Goal: Task Accomplishment & Management: Manage account settings

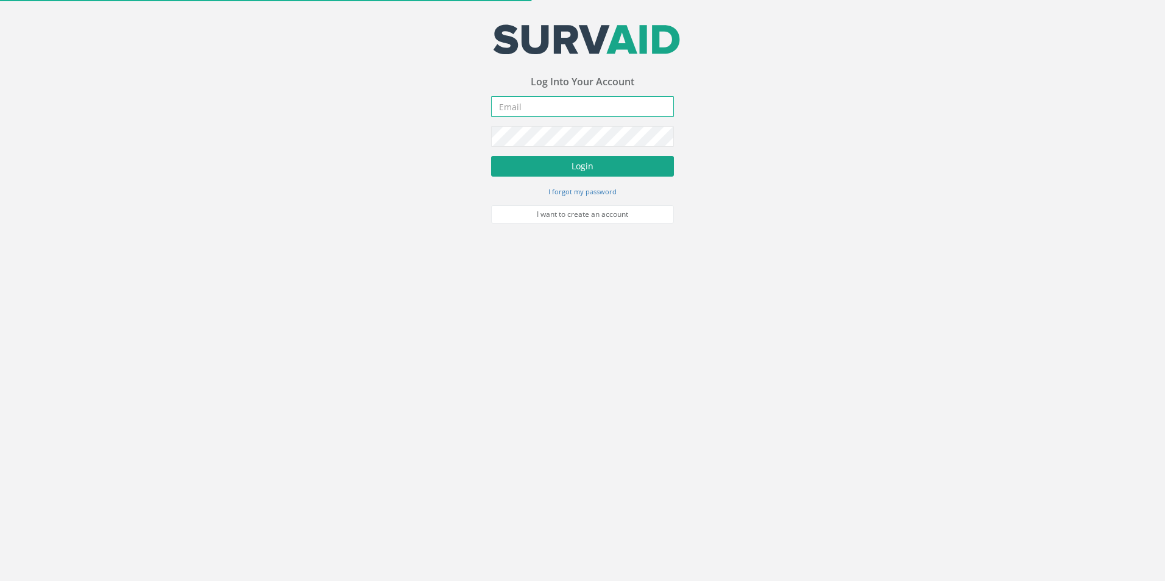
type input "[PERSON_NAME][EMAIL_ADDRESS][PERSON_NAME][DOMAIN_NAME]"
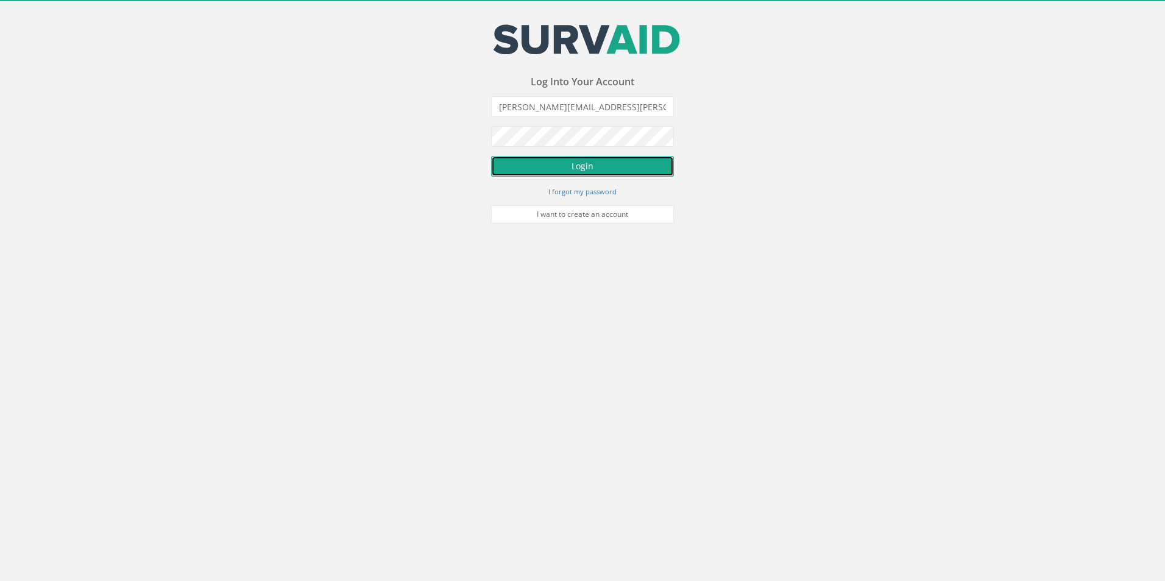
click at [569, 167] on button "Login" at bounding box center [582, 166] width 183 height 21
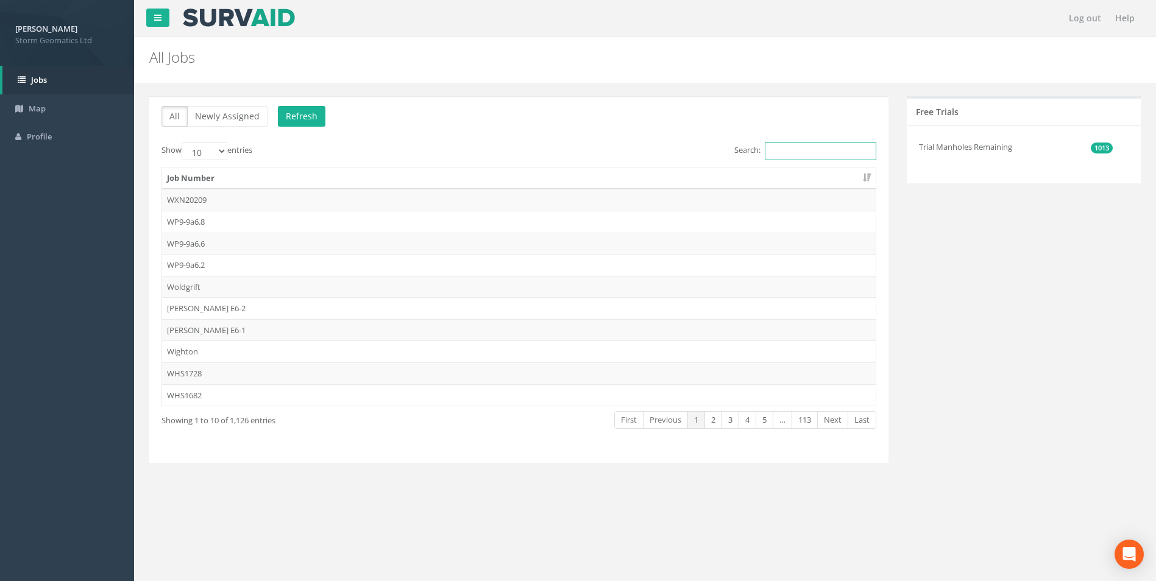
click at [799, 154] on input "Search:" at bounding box center [820, 151] width 111 height 18
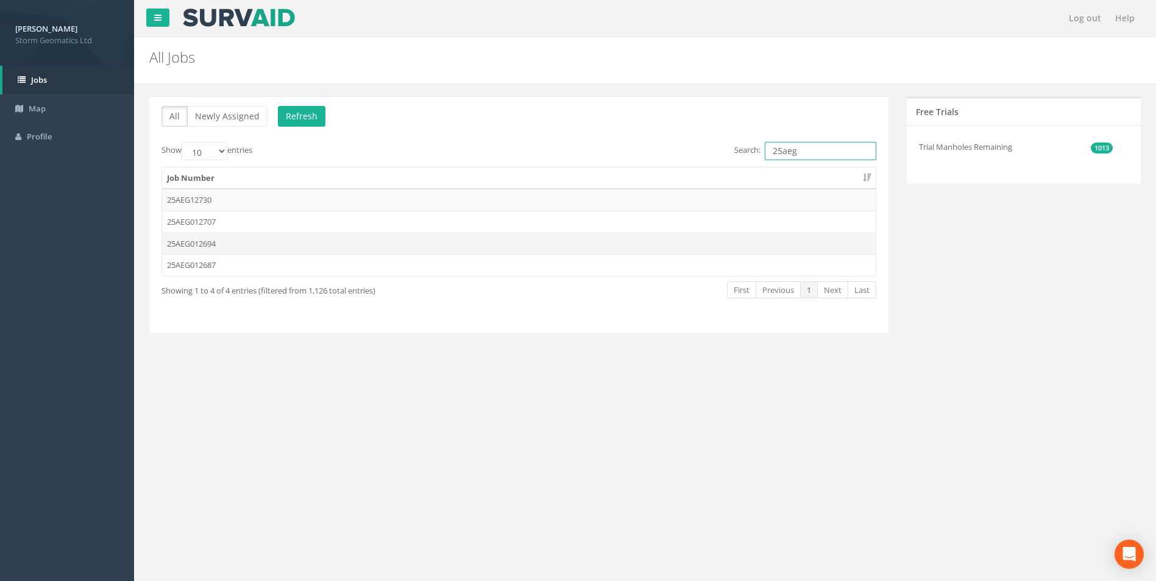
type input "25aeg"
click at [288, 245] on td "25AEG012694" at bounding box center [518, 244] width 713 height 22
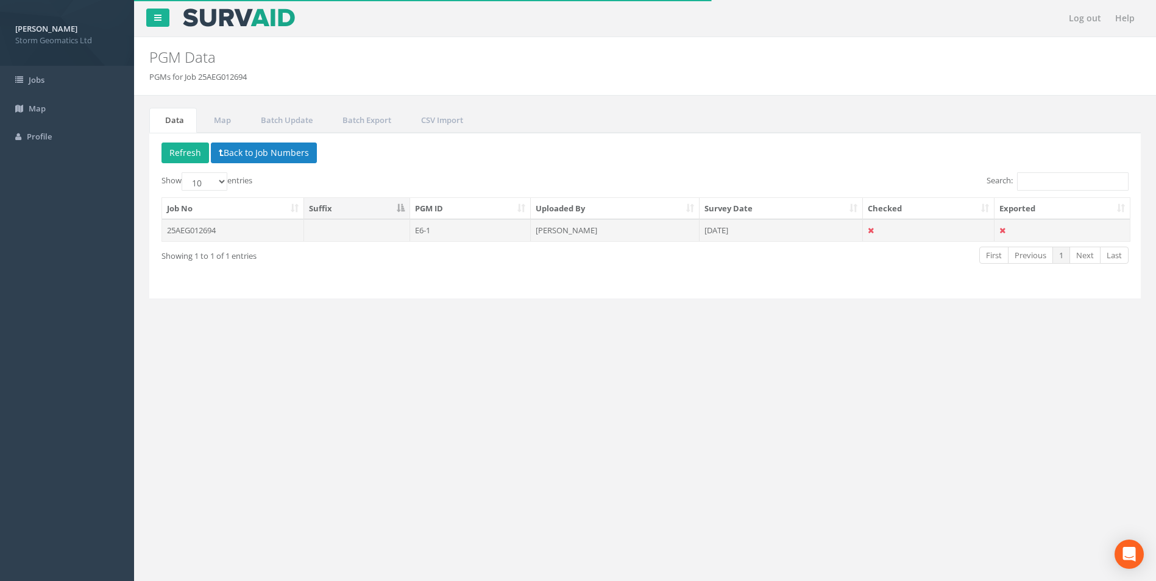
click at [331, 233] on td at bounding box center [357, 230] width 107 height 22
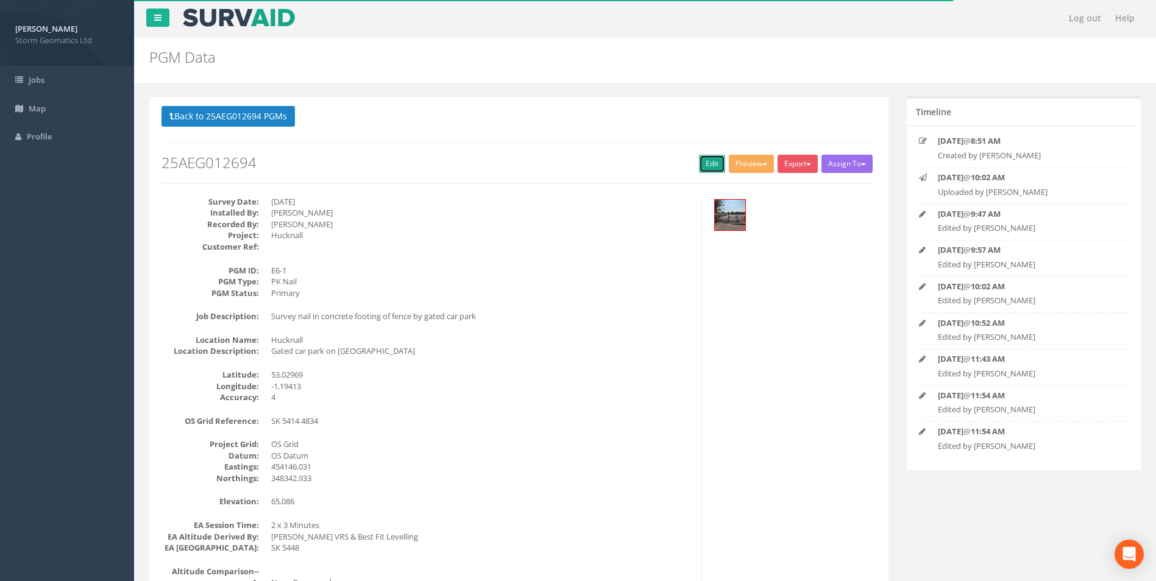
click at [713, 166] on link "Edit" at bounding box center [712, 164] width 26 height 18
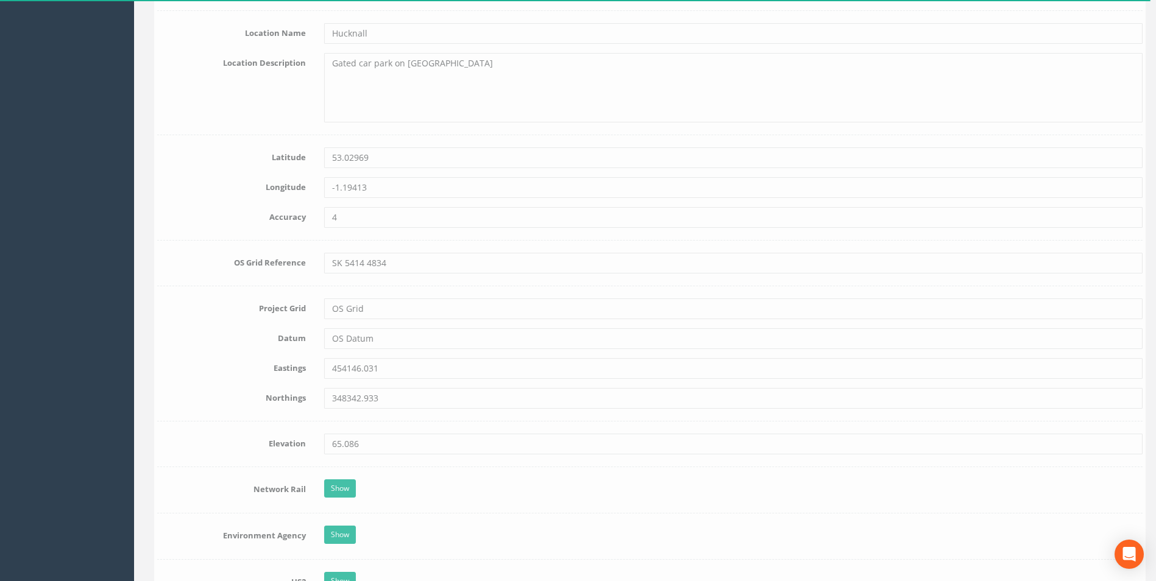
scroll to position [670, 0]
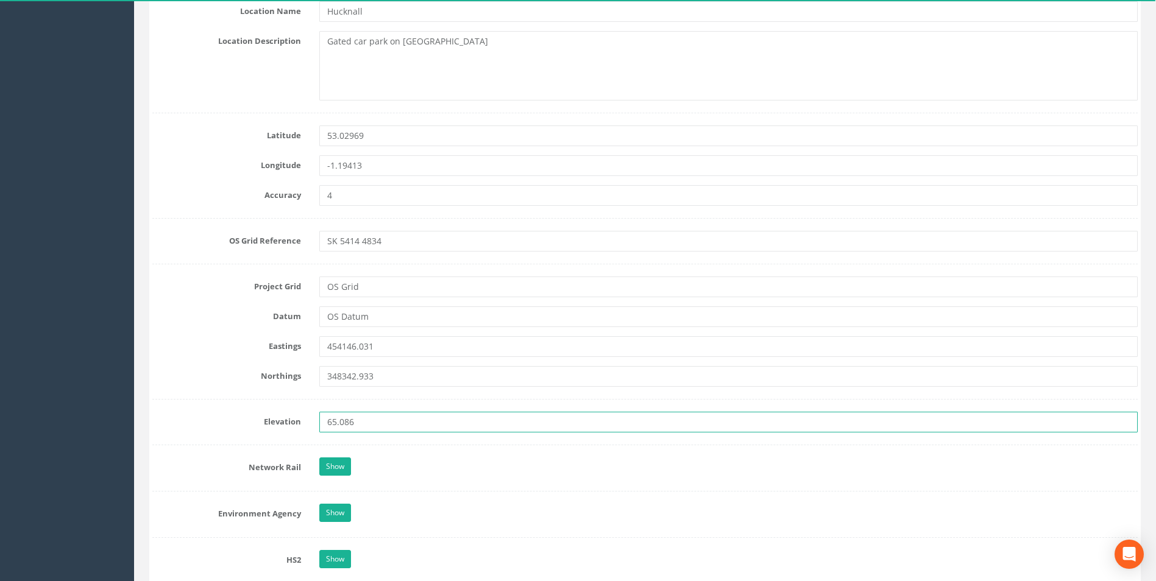
drag, startPoint x: 365, startPoint y: 420, endPoint x: 274, endPoint y: 422, distance: 90.8
click at [273, 422] on div "Elevation 65.086" at bounding box center [644, 422] width 1003 height 21
paste input "93"
type input "65.093"
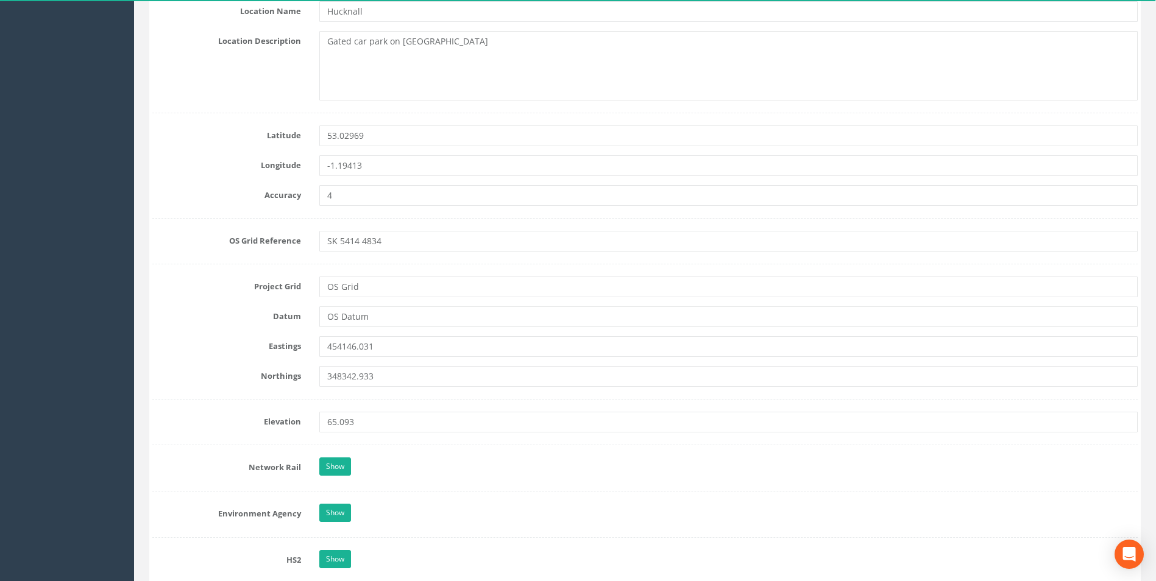
click at [395, 443] on form "Cancel Save Delete Job Number 25AEG012694 Job Number Suffix Survey Date [DATE] …" at bounding box center [644, 408] width 985 height 1857
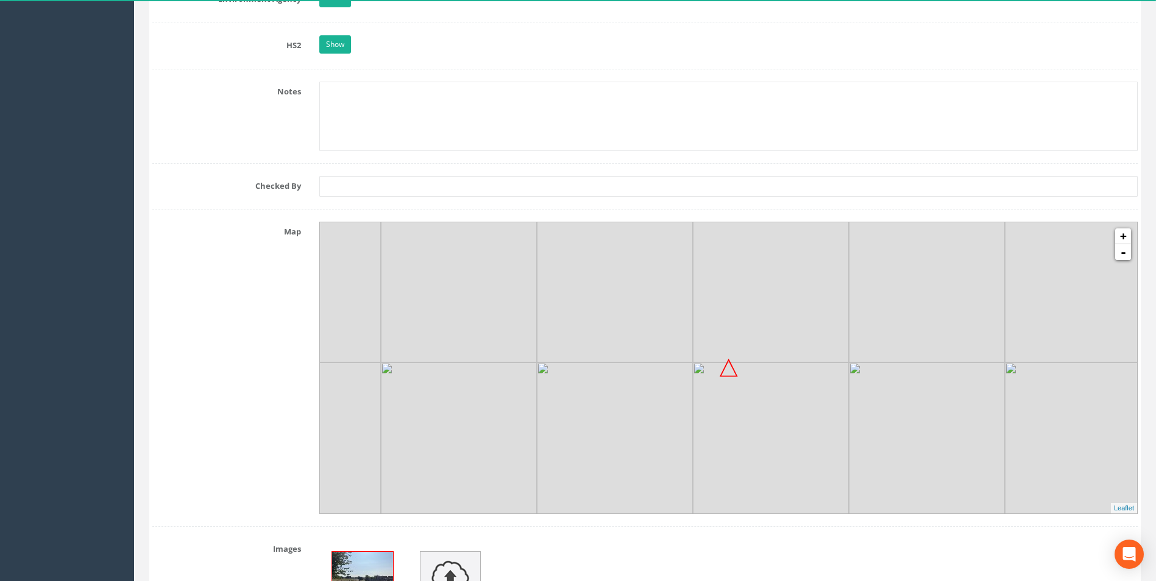
scroll to position [1182, 0]
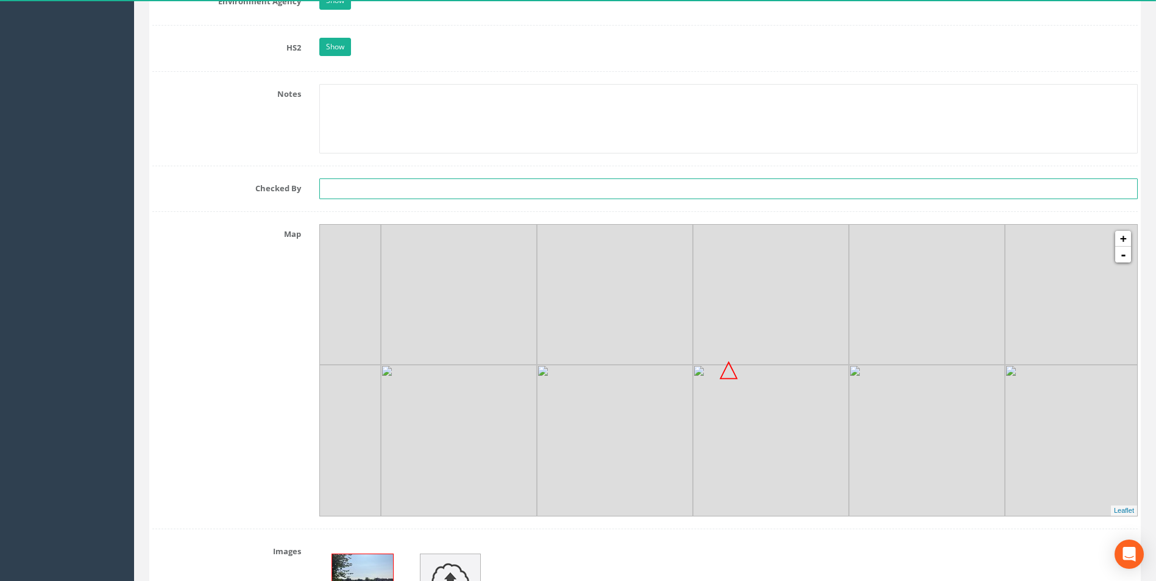
click at [365, 184] on input "text" at bounding box center [728, 188] width 818 height 21
type input "TW"
click at [269, 283] on div "Map + - MapQuest Leaflet" at bounding box center [644, 370] width 1003 height 292
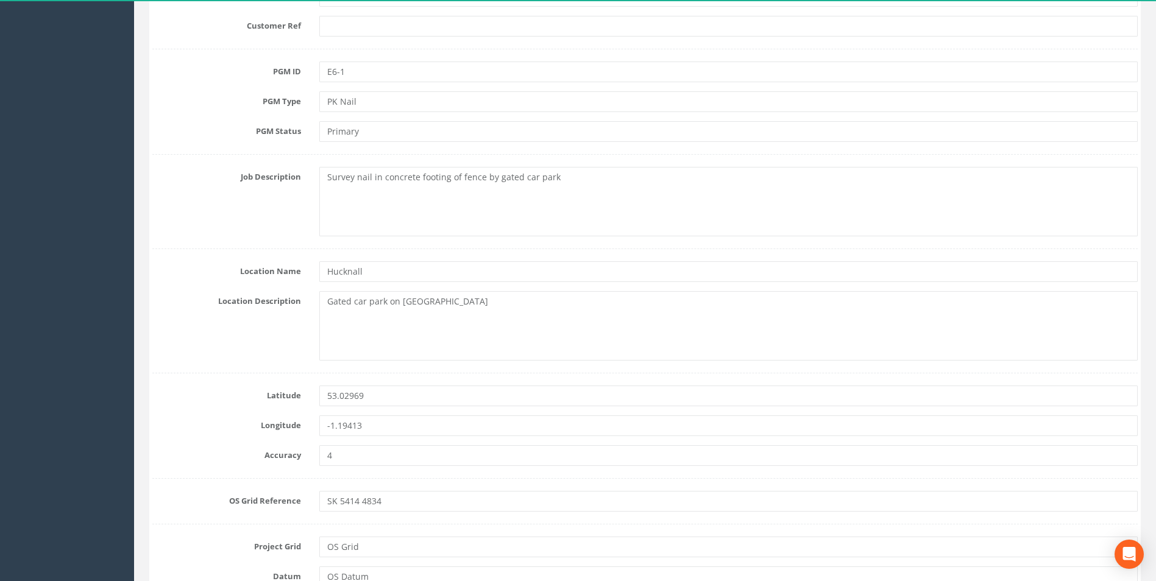
scroll to position [390, 0]
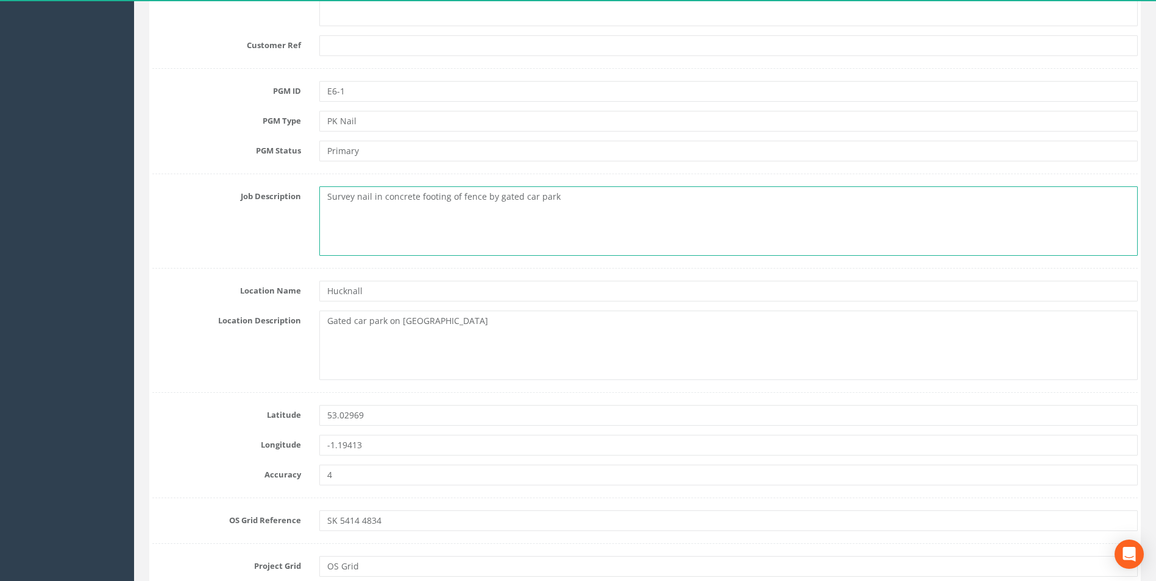
drag, startPoint x: 443, startPoint y: 217, endPoint x: 447, endPoint y: 284, distance: 67.7
click at [443, 217] on textarea "Survey nail in concrete footing of fence by gated car park" at bounding box center [728, 220] width 818 height 69
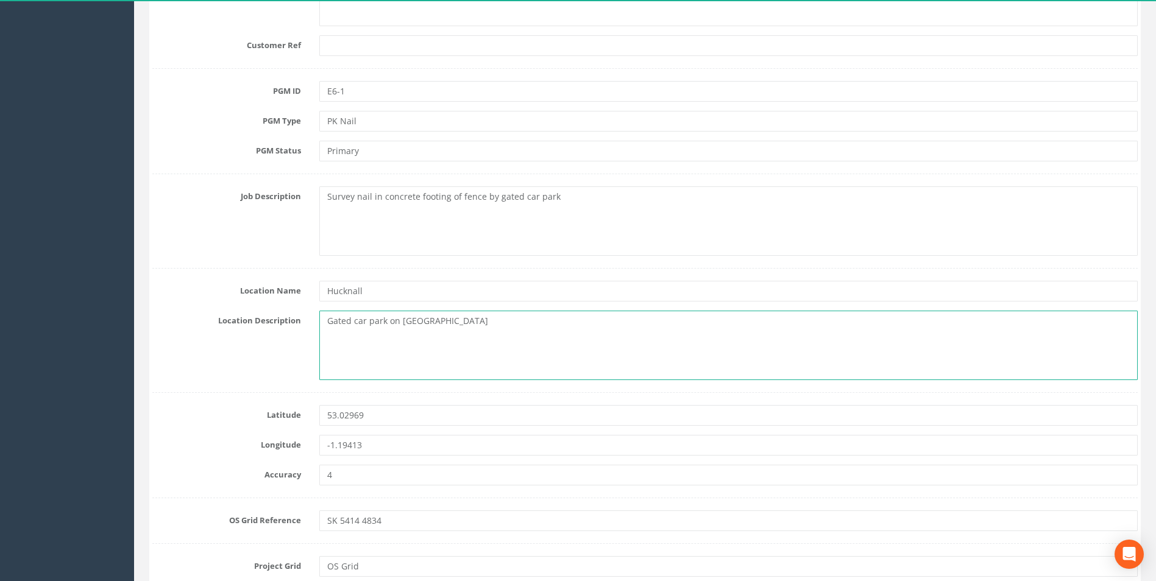
drag, startPoint x: 481, startPoint y: 328, endPoint x: 314, endPoint y: 328, distance: 166.3
click at [314, 328] on div "Gated car park on [GEOGRAPHIC_DATA]" at bounding box center [728, 345] width 836 height 69
paste textarea "St. [PERSON_NAME]'s Crescent, [GEOGRAPHIC_DATA], [GEOGRAPHIC_DATA]"
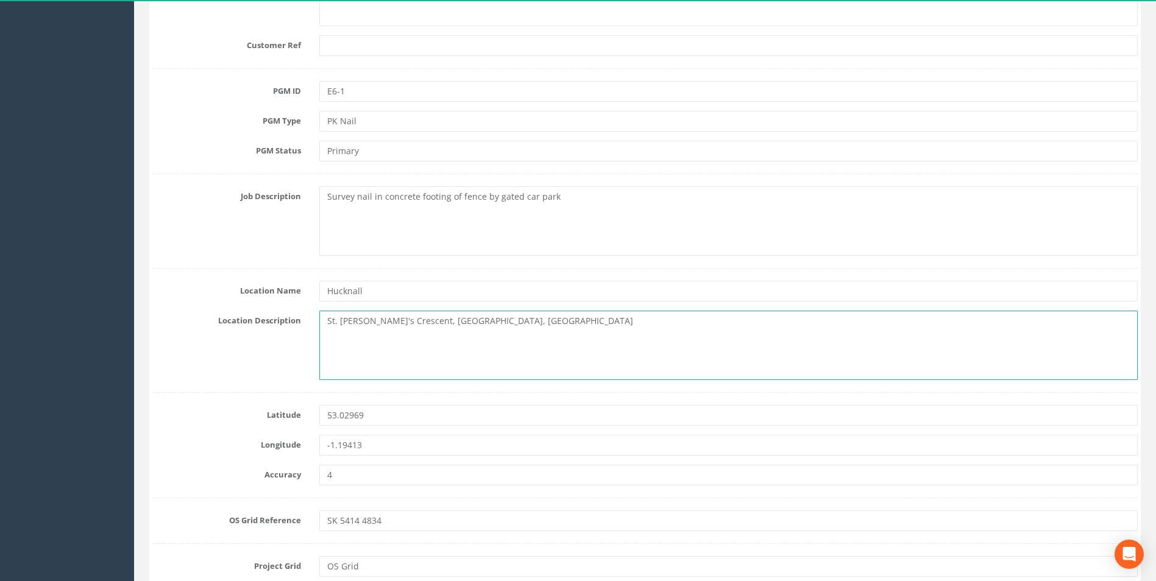
click at [512, 326] on textarea "St. [PERSON_NAME]'s Crescent, [GEOGRAPHIC_DATA], [GEOGRAPHIC_DATA]" at bounding box center [728, 345] width 818 height 69
paste textarea "[GEOGRAPHIC_DATA]"
click at [595, 325] on textarea "St. [PERSON_NAME]'s Crescent, [GEOGRAPHIC_DATA], [GEOGRAPHIC_DATA], [GEOGRAPHIC…" at bounding box center [728, 345] width 818 height 69
paste textarea "NG15 7PW"
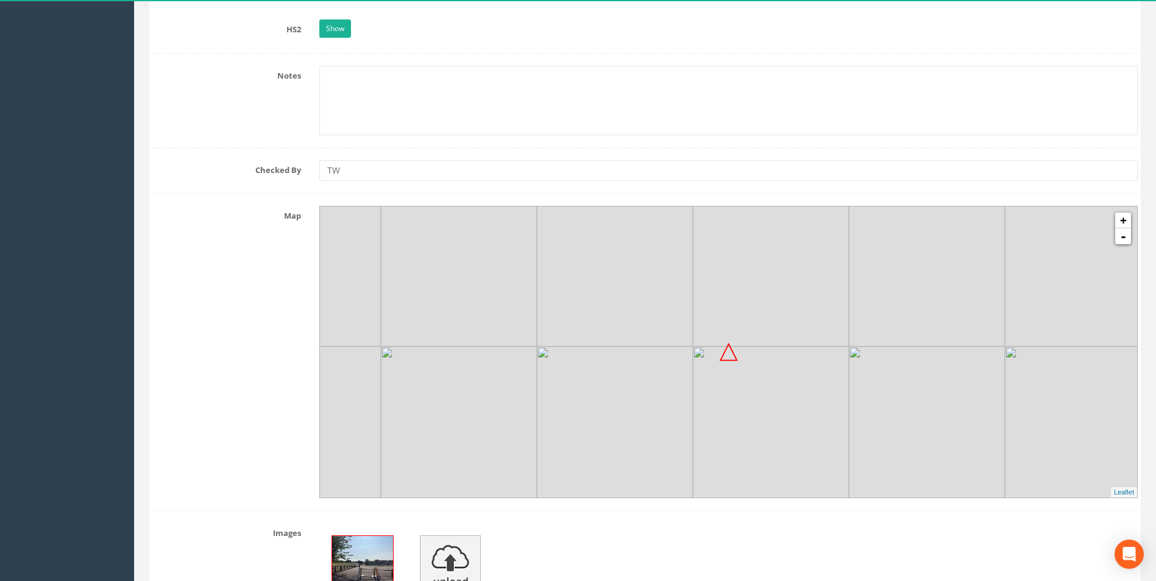
scroll to position [939, 0]
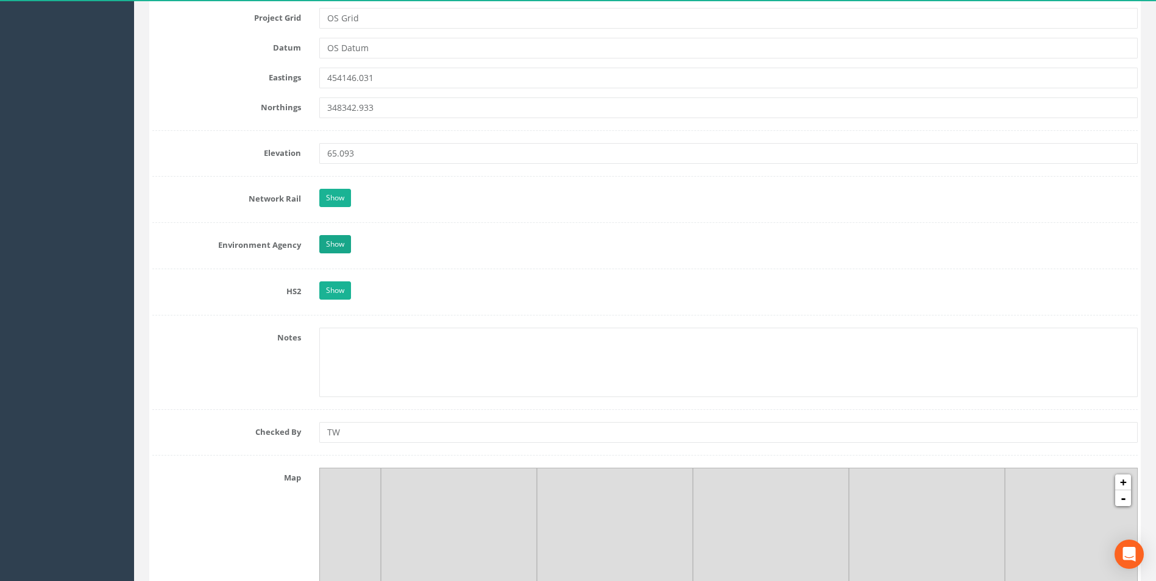
type textarea "[STREET_ADDRESS]"
click at [328, 247] on link "Show" at bounding box center [335, 244] width 32 height 18
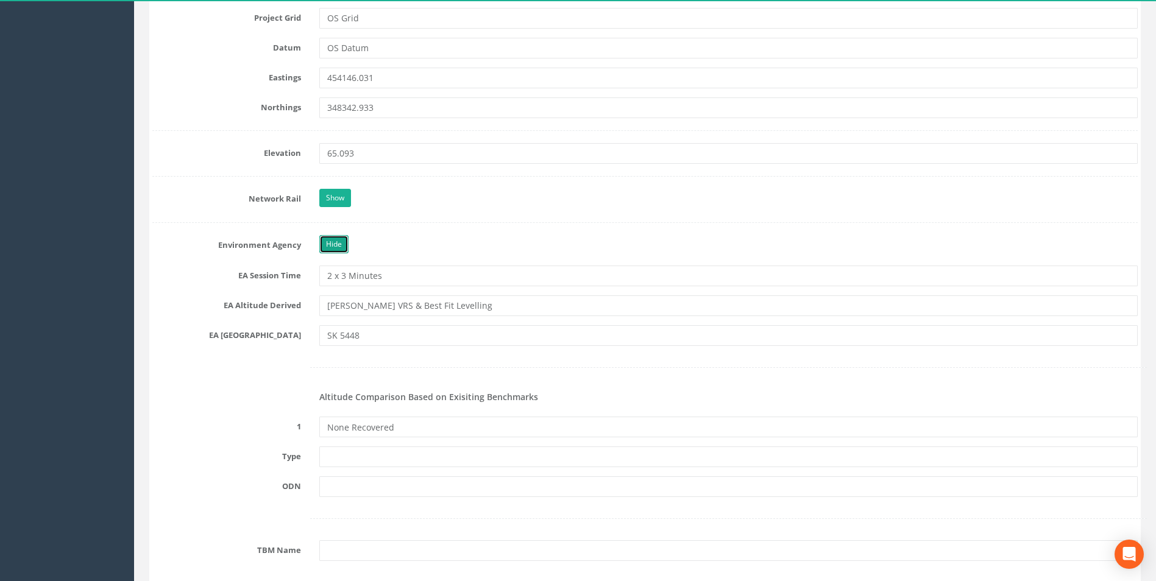
click at [330, 244] on link "Hide" at bounding box center [333, 244] width 29 height 18
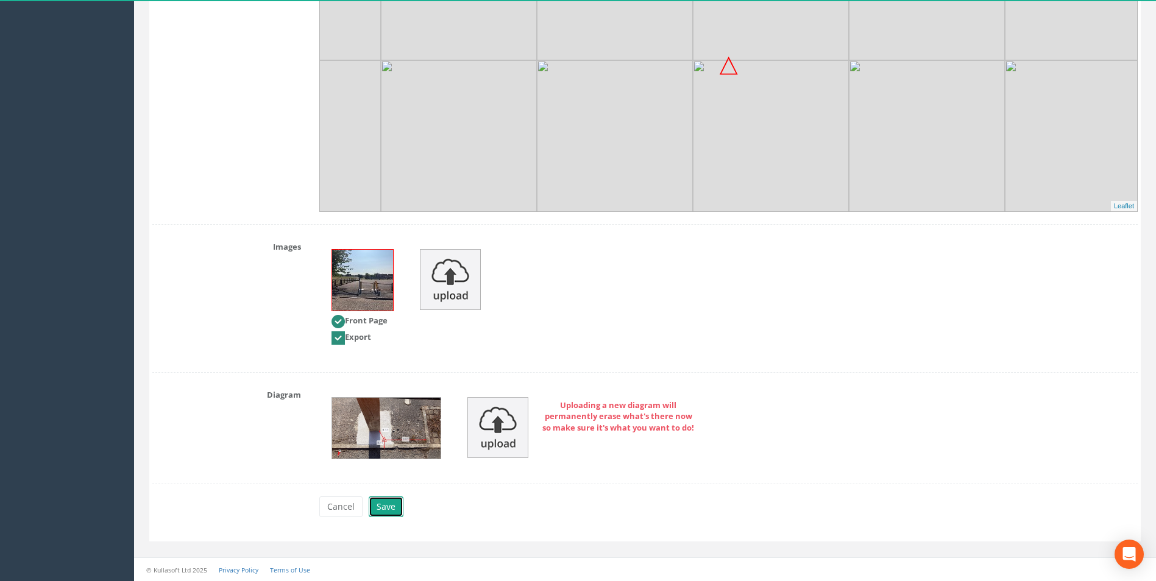
click at [380, 507] on button "Save" at bounding box center [386, 506] width 35 height 21
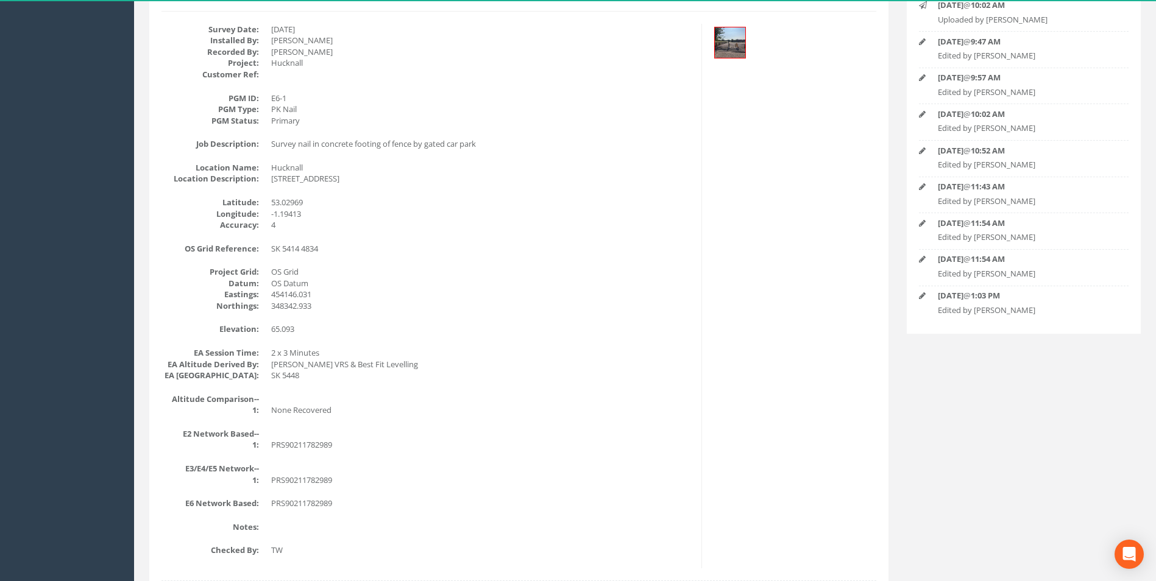
scroll to position [0, 0]
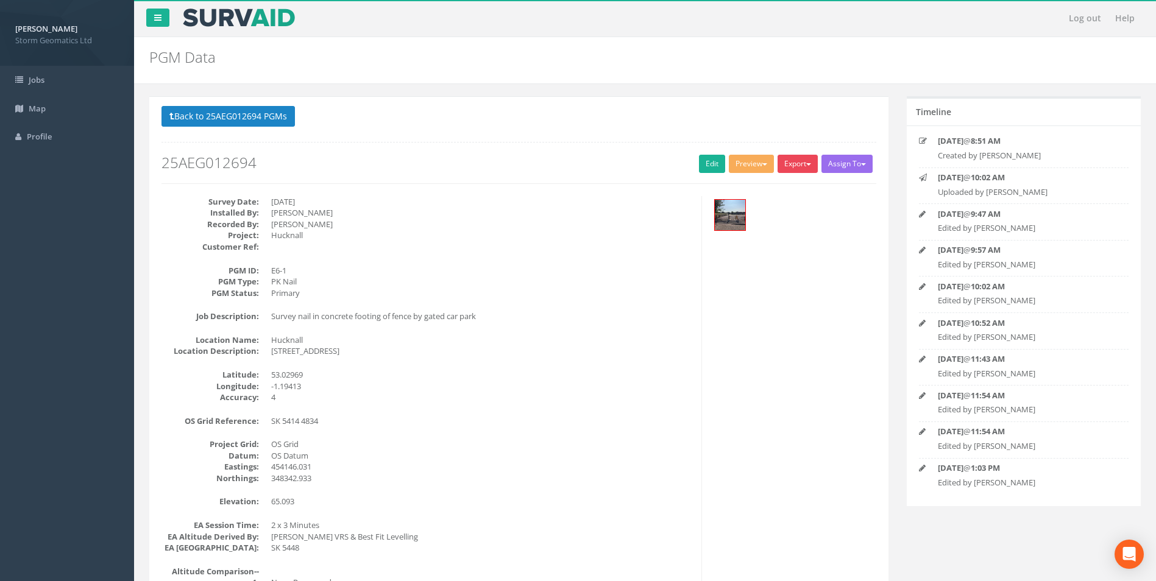
click at [792, 166] on button "Export" at bounding box center [797, 164] width 40 height 18
click at [770, 193] on link "Storm Geomatics" at bounding box center [771, 189] width 96 height 19
